Goal: Information Seeking & Learning: Learn about a topic

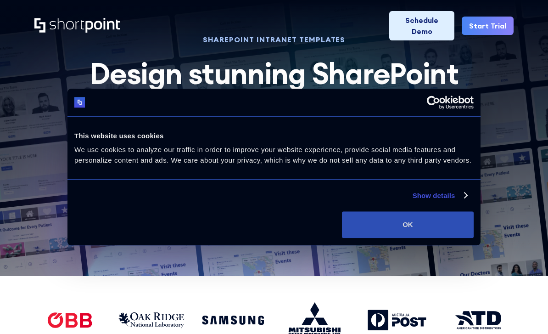
click at [426, 219] on button "OK" at bounding box center [408, 224] width 132 height 27
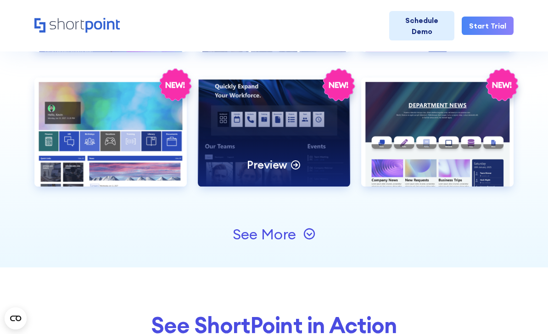
scroll to position [919, 0]
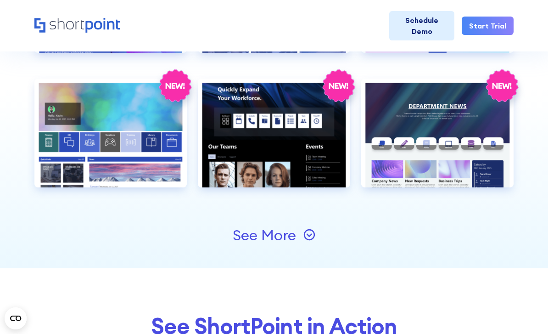
click at [301, 233] on div "See More" at bounding box center [274, 235] width 83 height 15
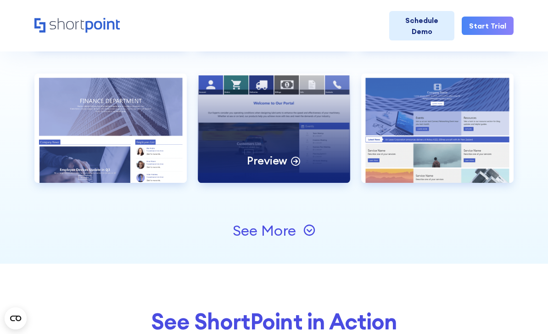
scroll to position [1310, 0]
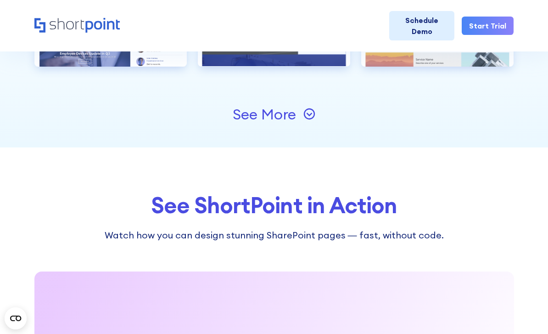
click at [272, 118] on div "See More" at bounding box center [264, 114] width 63 height 15
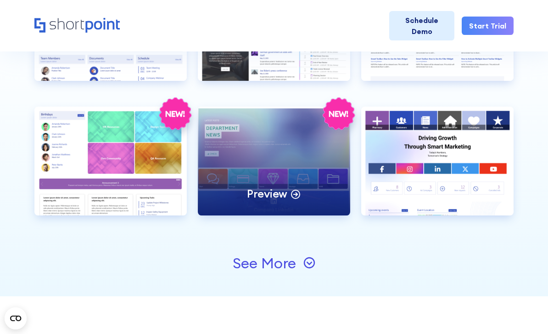
scroll to position [1430, 0]
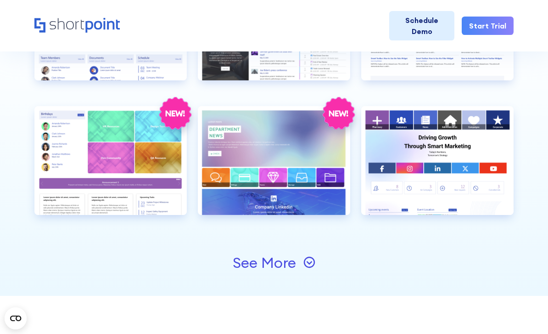
click at [287, 266] on div "See More" at bounding box center [264, 262] width 63 height 15
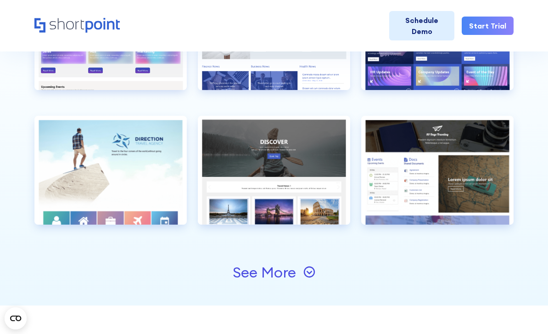
scroll to position [1693, 0]
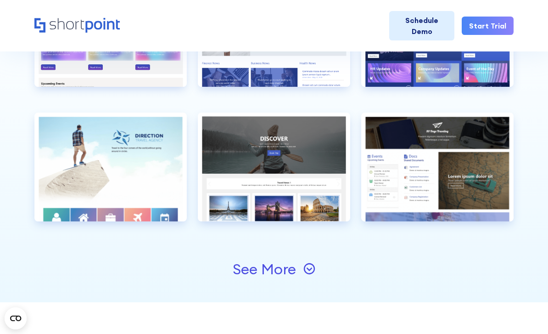
click at [287, 266] on div "See More" at bounding box center [264, 269] width 63 height 15
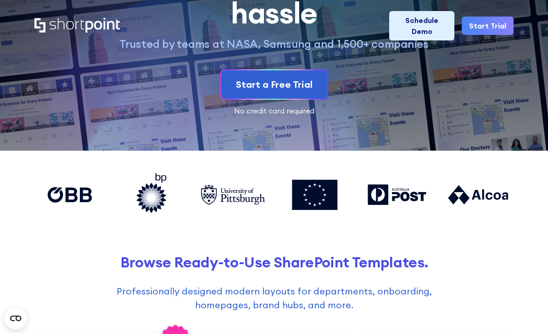
scroll to position [0, 0]
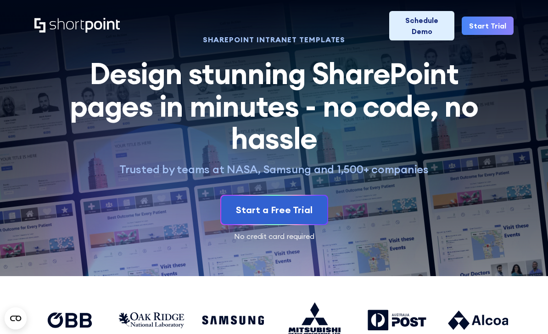
click at [105, 24] on icon "Home" at bounding box center [102, 25] width 34 height 15
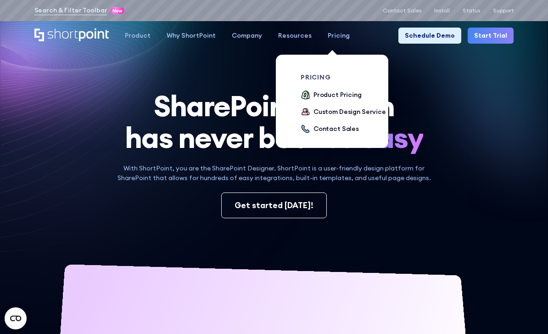
click at [358, 93] on ul "Product Pricing Custom Design Service Contact Sales" at bounding box center [346, 112] width 90 height 45
click at [351, 93] on div "Product Pricing" at bounding box center [338, 95] width 48 height 10
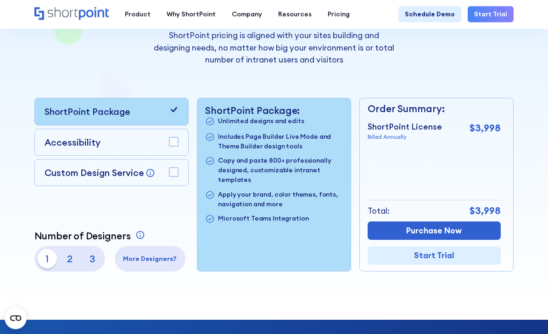
scroll to position [160, 0]
click at [173, 144] on rect at bounding box center [173, 141] width 9 height 9
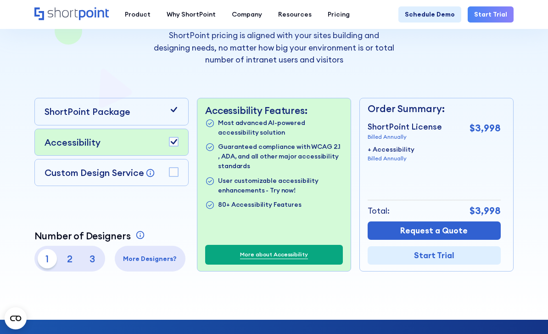
click at [178, 170] on rect at bounding box center [173, 172] width 9 height 9
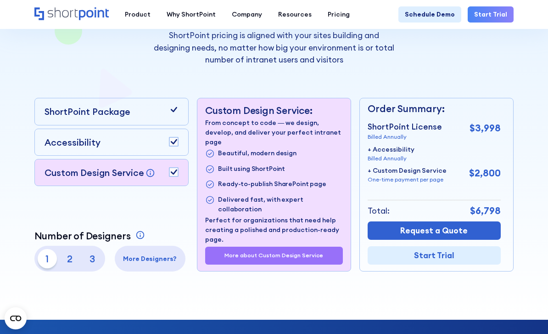
click at [178, 168] on rect at bounding box center [173, 172] width 9 height 9
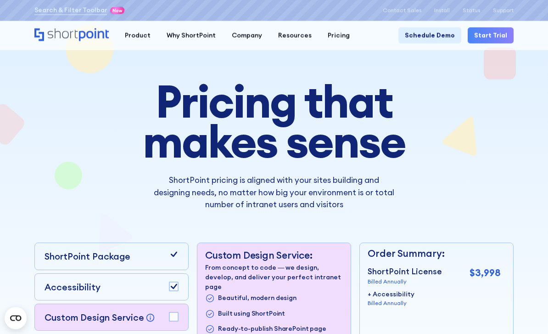
scroll to position [0, 0]
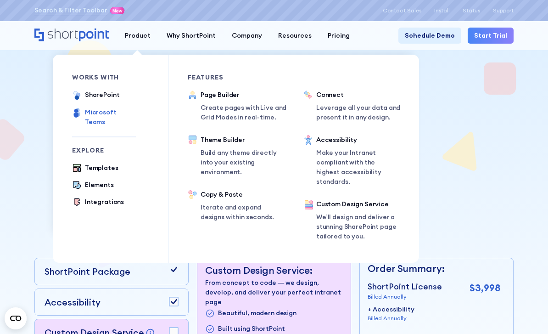
click at [124, 114] on div "Microsoft Teams" at bounding box center [110, 116] width 51 height 19
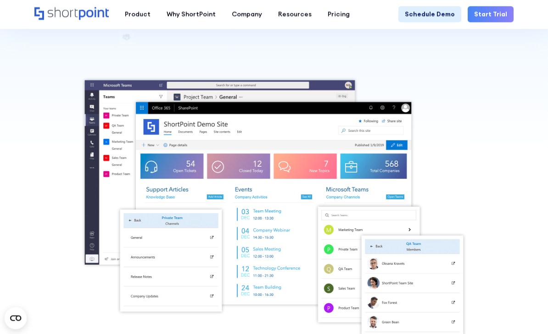
scroll to position [144, 0]
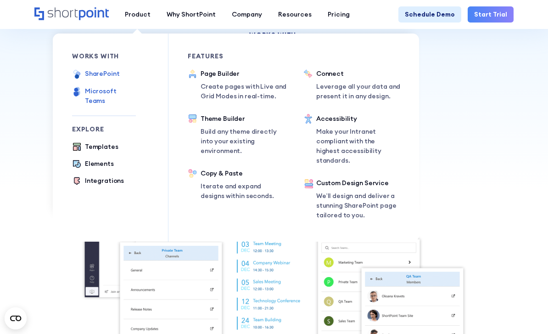
click at [112, 73] on div "SharePoint" at bounding box center [102, 74] width 35 height 10
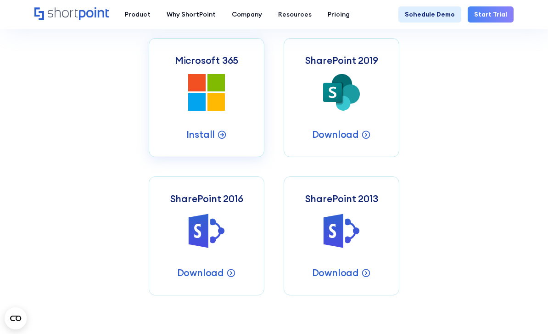
scroll to position [369, 0]
click at [176, 142] on link "Microsoft 365 Microsoft 365 SharePoint Intranets Install" at bounding box center [207, 98] width 116 height 119
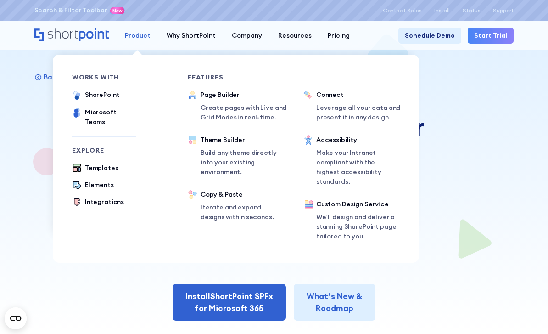
click at [140, 43] on link "Product" at bounding box center [138, 36] width 42 height 16
click at [144, 28] on link "Product" at bounding box center [138, 36] width 42 height 16
click at [146, 34] on div "Product" at bounding box center [138, 36] width 26 height 10
click at [115, 163] on div "Templates" at bounding box center [102, 168] width 34 height 10
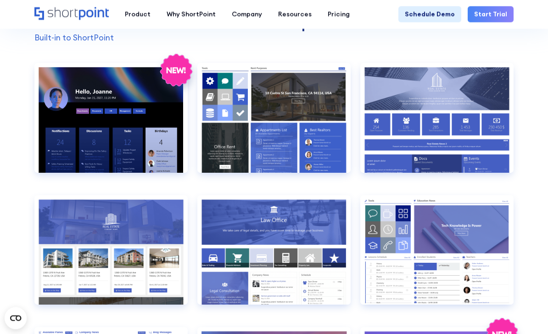
scroll to position [708, 0]
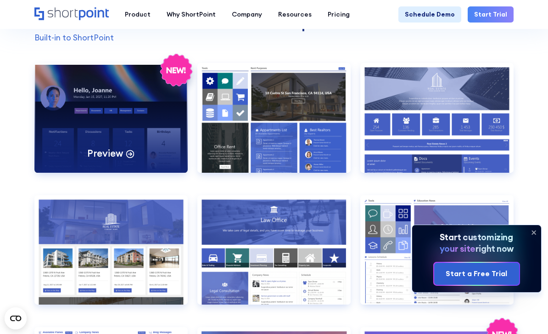
click at [129, 154] on icon at bounding box center [129, 154] width 3 height 0
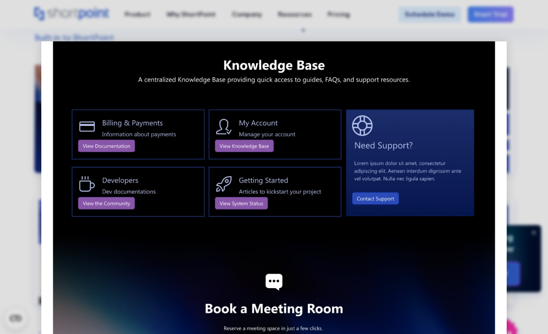
scroll to position [820, 0]
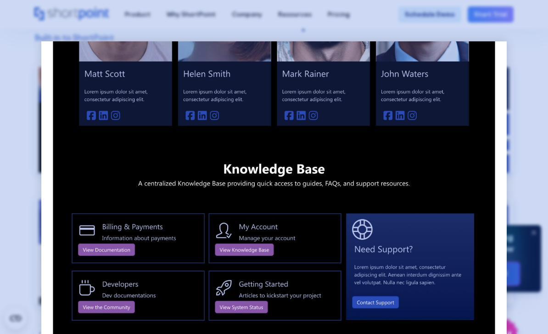
click at [525, 114] on div at bounding box center [274, 167] width 548 height 334
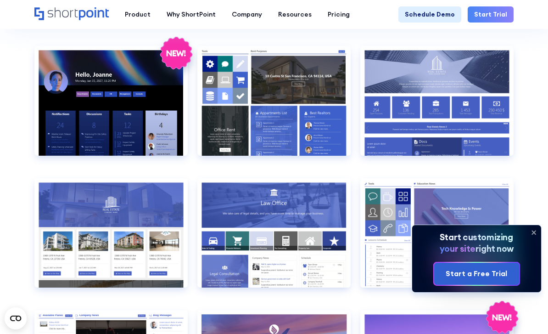
scroll to position [637, 0]
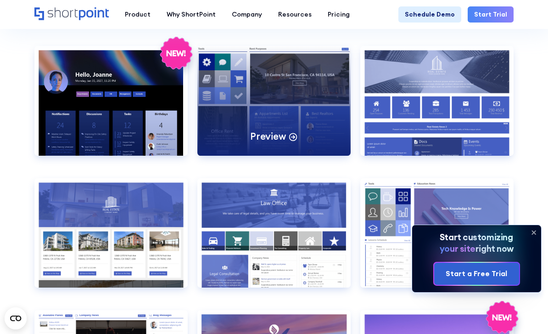
click at [347, 141] on div "Preview" at bounding box center [273, 101] width 153 height 110
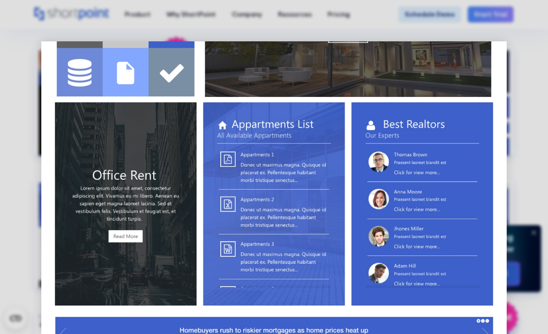
scroll to position [121, 0]
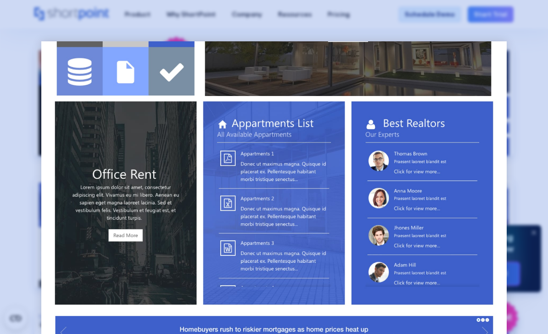
click at [522, 132] on div at bounding box center [274, 167] width 548 height 334
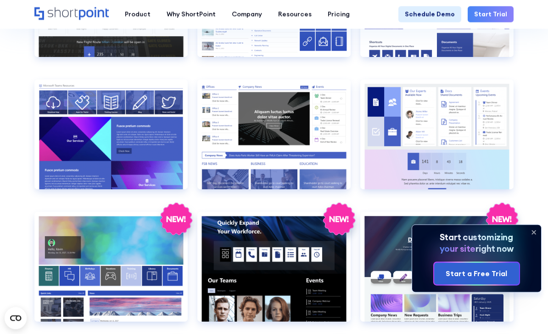
scroll to position [1087, 0]
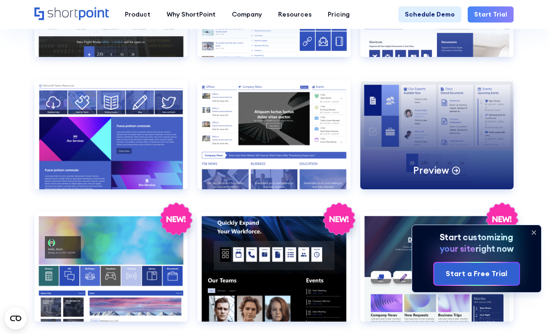
click at [479, 130] on div "Preview" at bounding box center [436, 134] width 153 height 110
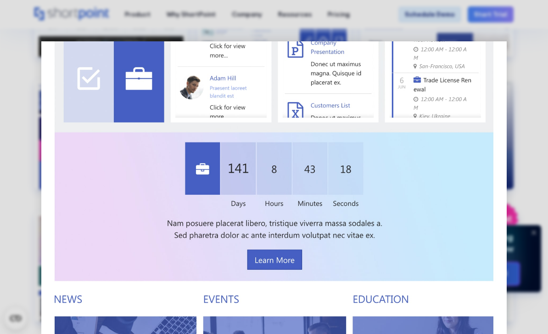
scroll to position [0, 0]
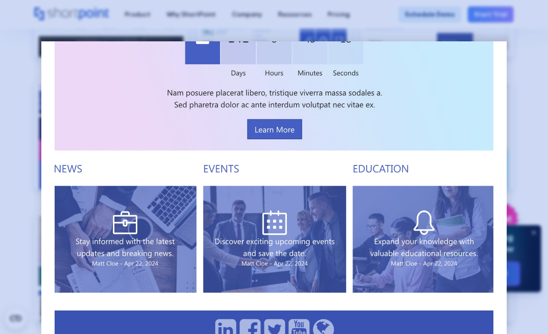
click at [528, 118] on div at bounding box center [274, 167] width 548 height 334
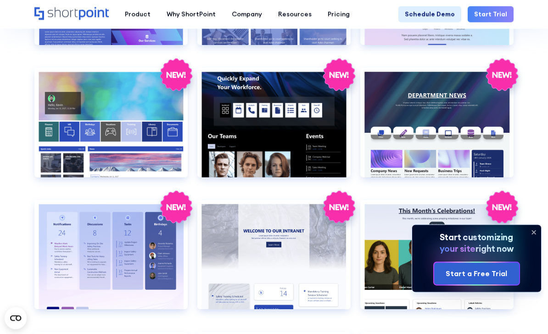
scroll to position [1232, 0]
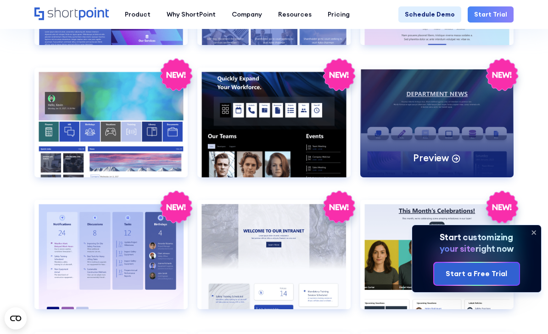
click at [487, 129] on div "Preview" at bounding box center [436, 122] width 153 height 110
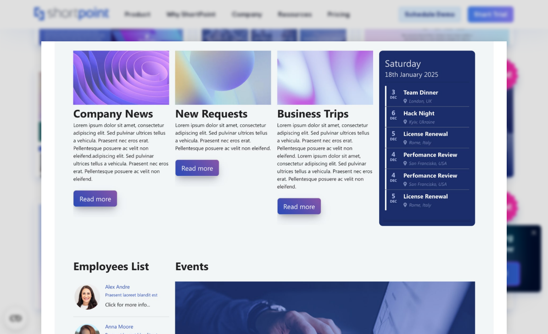
scroll to position [240, 0]
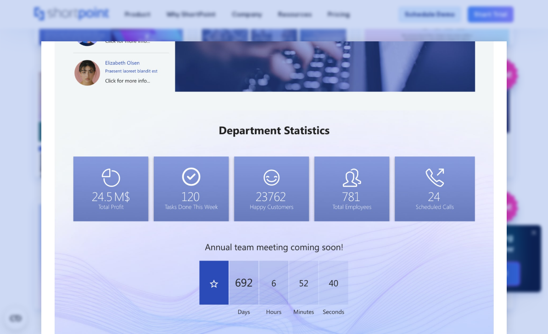
click at [512, 129] on div at bounding box center [274, 167] width 548 height 334
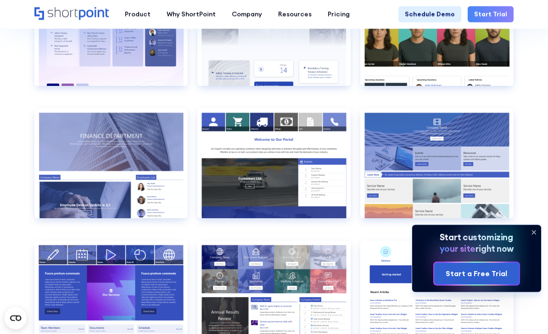
scroll to position [1455, 0]
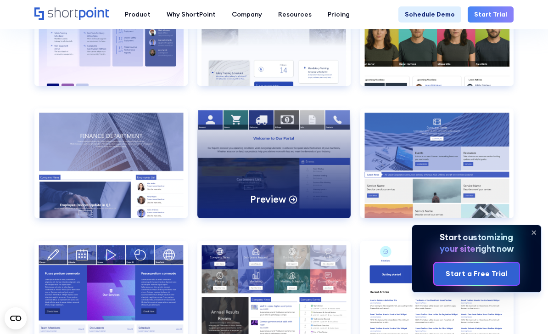
click at [340, 186] on div "Preview" at bounding box center [273, 163] width 153 height 110
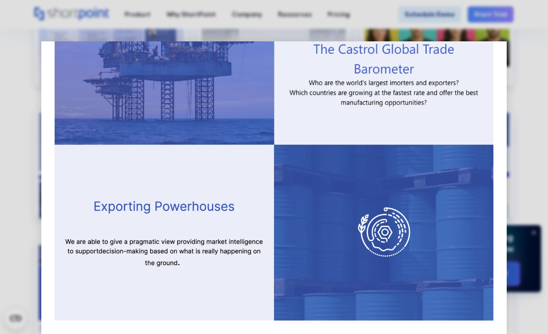
scroll to position [0, 0]
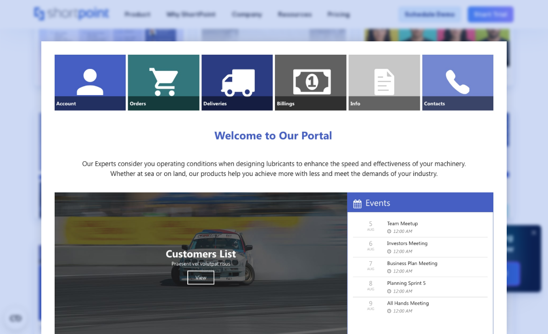
click at [528, 161] on div at bounding box center [274, 167] width 548 height 334
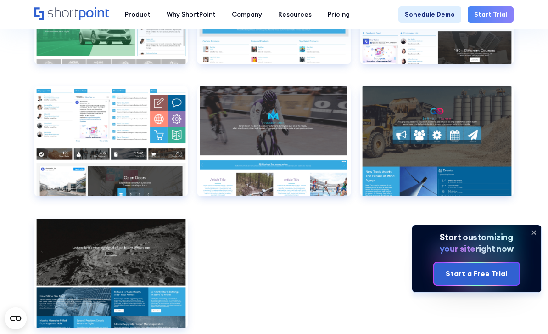
scroll to position [4902, 0]
